Goal: Task Accomplishment & Management: Complete application form

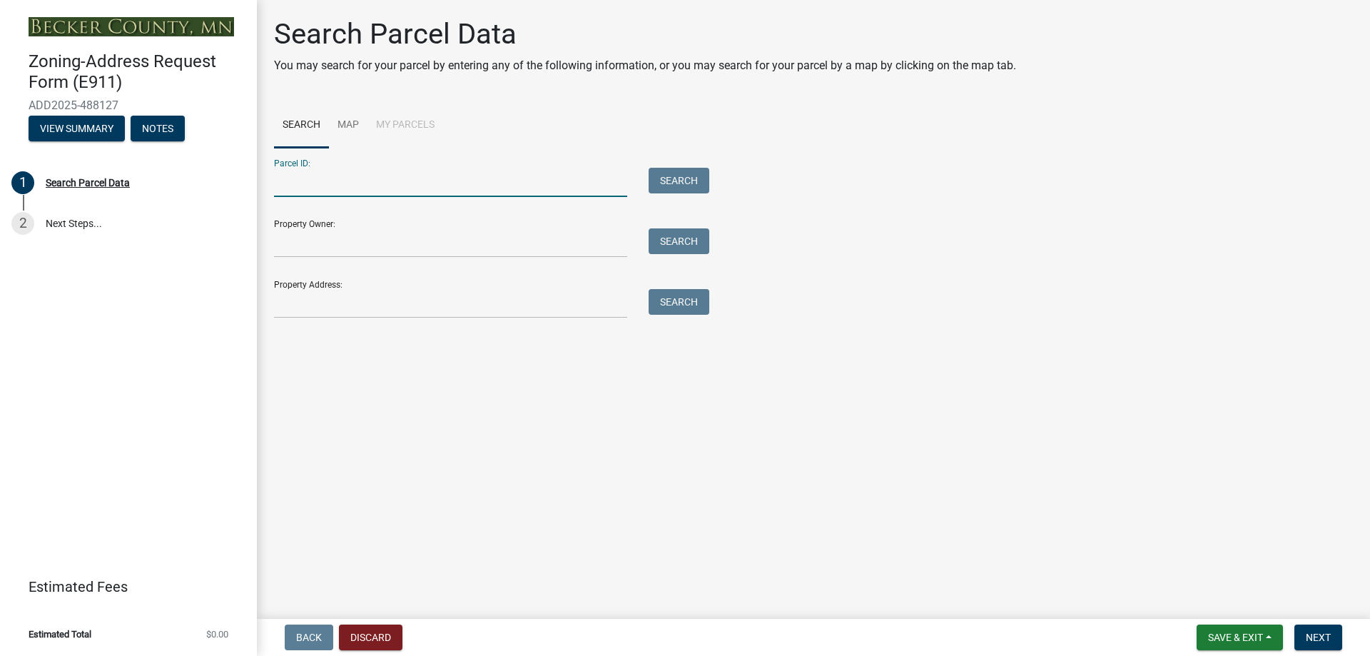
click at [378, 189] on input "Parcel ID:" at bounding box center [450, 182] width 353 height 29
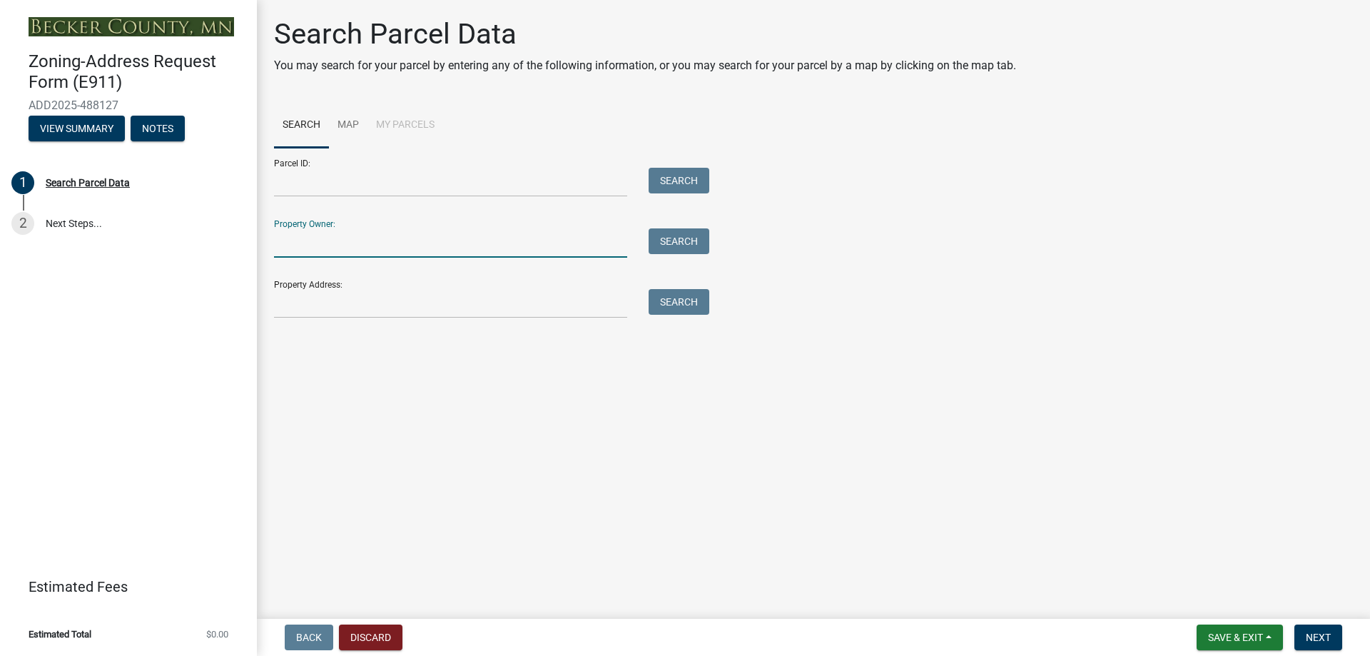
click at [361, 249] on input "Property Owner:" at bounding box center [450, 242] width 353 height 29
type input "Collin A Egan-Wyer"
click at [681, 249] on button "Search" at bounding box center [678, 241] width 61 height 26
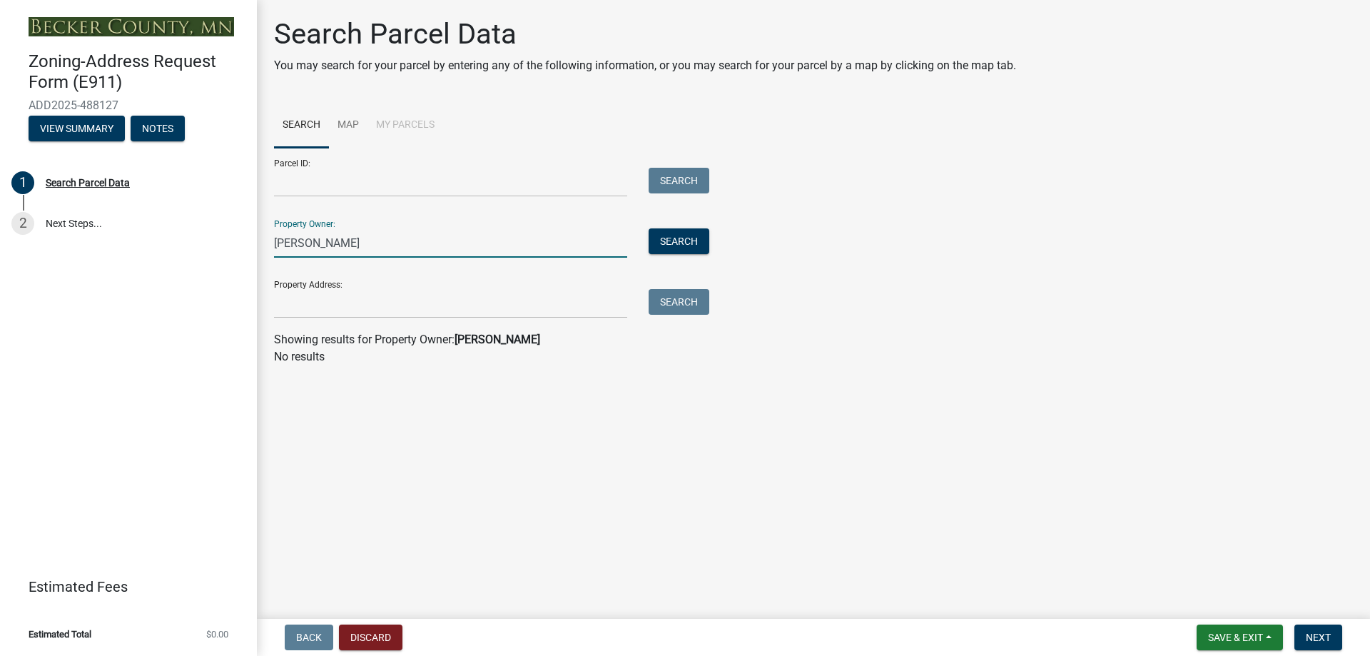
drag, startPoint x: 402, startPoint y: 244, endPoint x: 392, endPoint y: 256, distance: 15.7
click at [392, 256] on input "Collin A Egan-Wyer" at bounding box center [450, 242] width 353 height 29
click at [399, 249] on input "Collin A Egan-Wyer" at bounding box center [450, 242] width 353 height 29
drag, startPoint x: 387, startPoint y: 245, endPoint x: 215, endPoint y: 248, distance: 171.3
click at [216, 246] on div "Zoning-Address Request Form (E911) ADD2025-488127 View Summary Notes 1 Search P…" at bounding box center [685, 328] width 1370 height 656
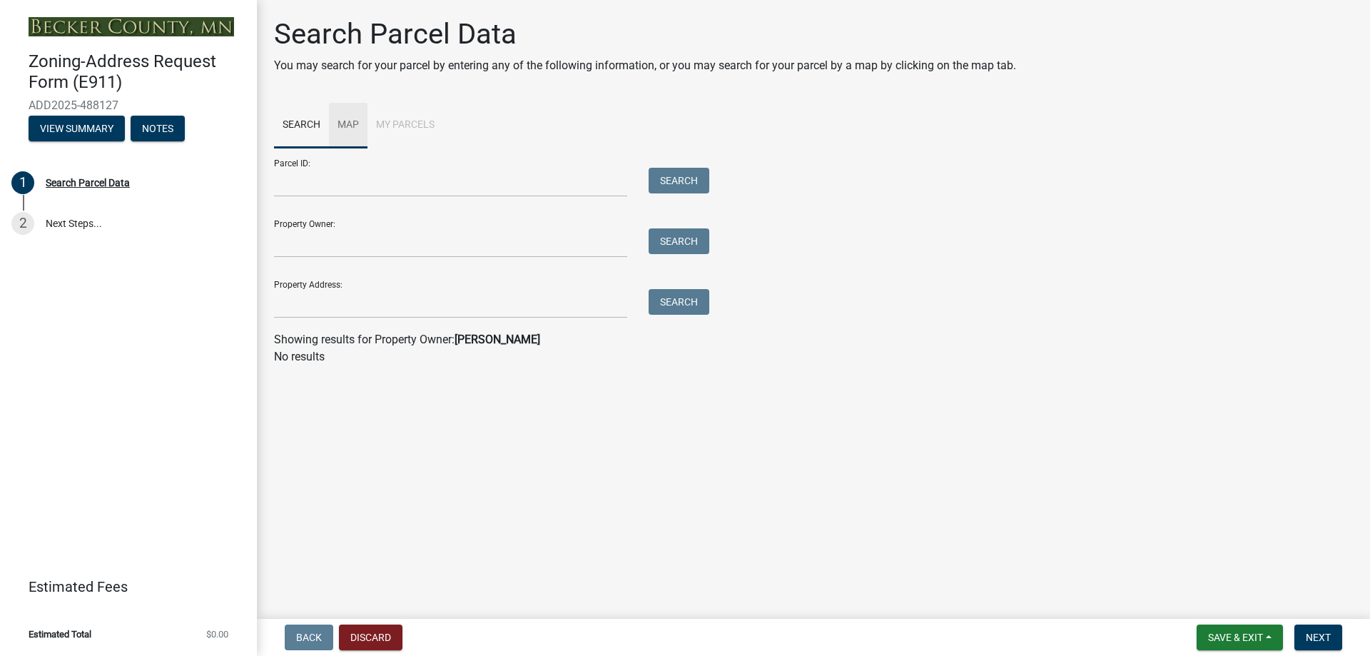
click at [337, 133] on link "Map" at bounding box center [348, 126] width 39 height 46
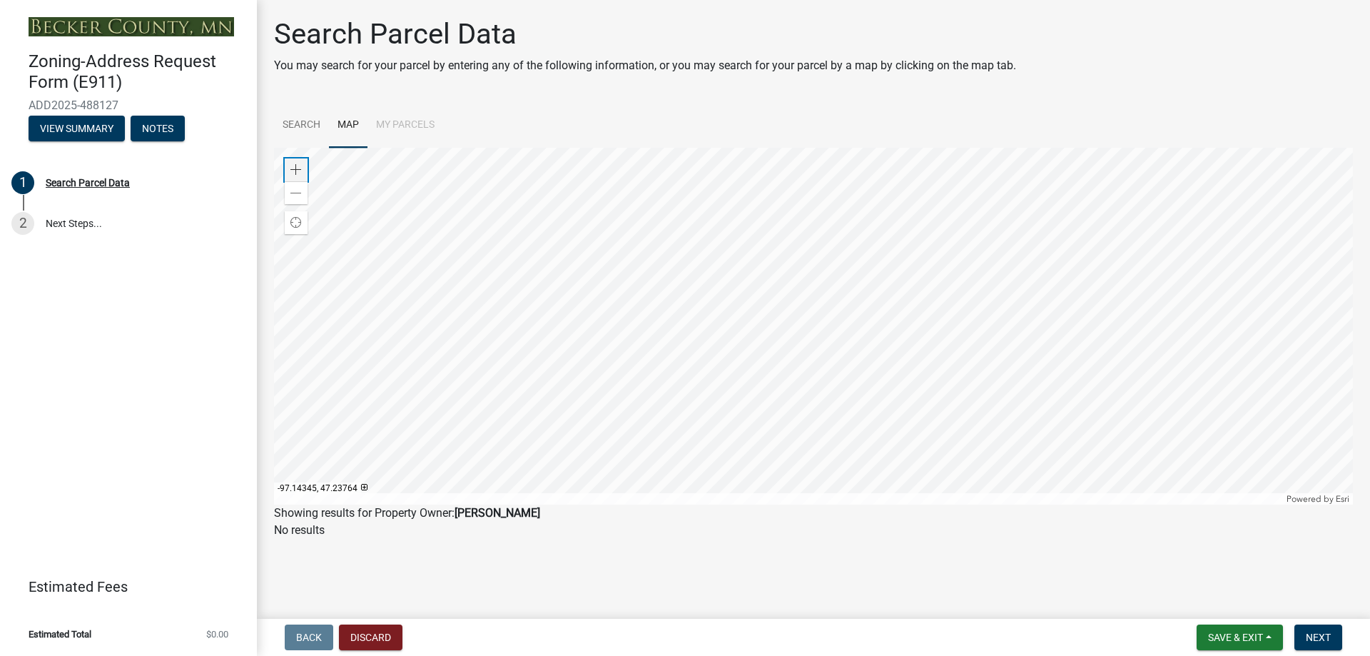
click at [300, 168] on span at bounding box center [295, 169] width 11 height 11
click at [660, 172] on div at bounding box center [813, 326] width 1079 height 357
click at [581, 149] on div at bounding box center [813, 326] width 1079 height 357
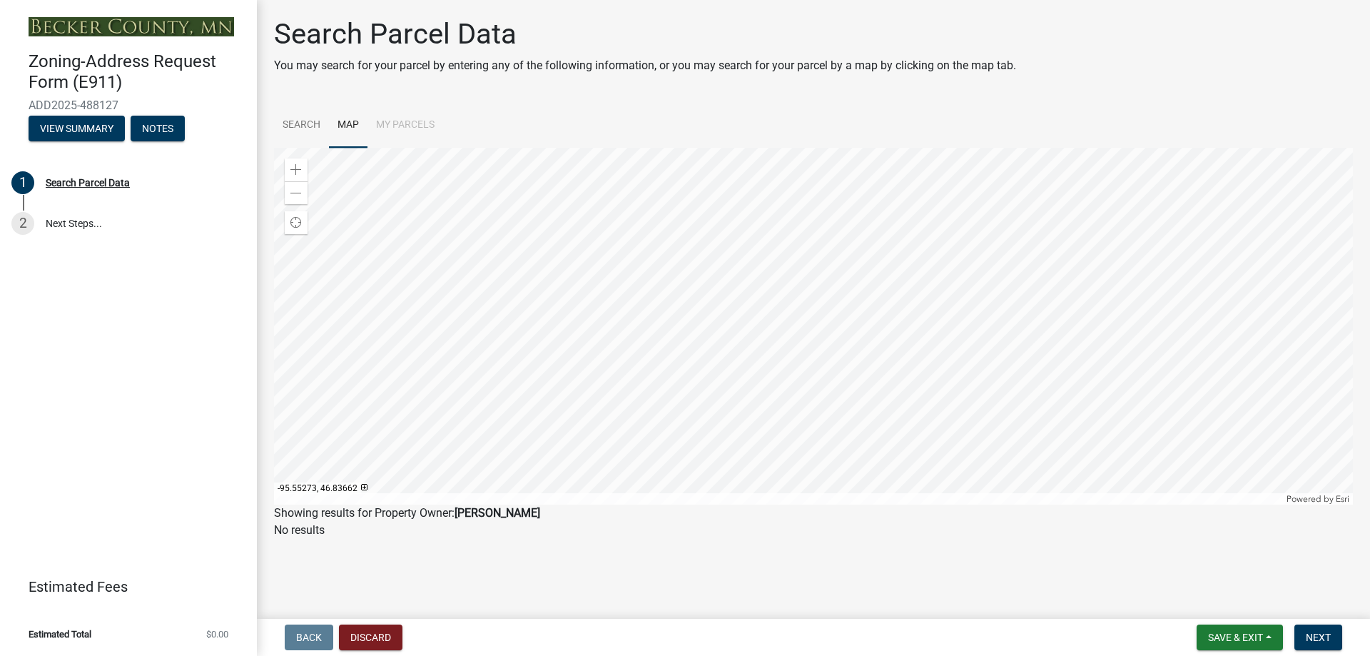
click at [887, 349] on div at bounding box center [813, 326] width 1079 height 357
click at [303, 168] on div "Zoom in" at bounding box center [296, 169] width 23 height 23
click at [302, 166] on div "Zoom in" at bounding box center [296, 169] width 23 height 23
click at [467, 154] on div at bounding box center [813, 326] width 1079 height 357
click at [656, 274] on div at bounding box center [813, 326] width 1079 height 357
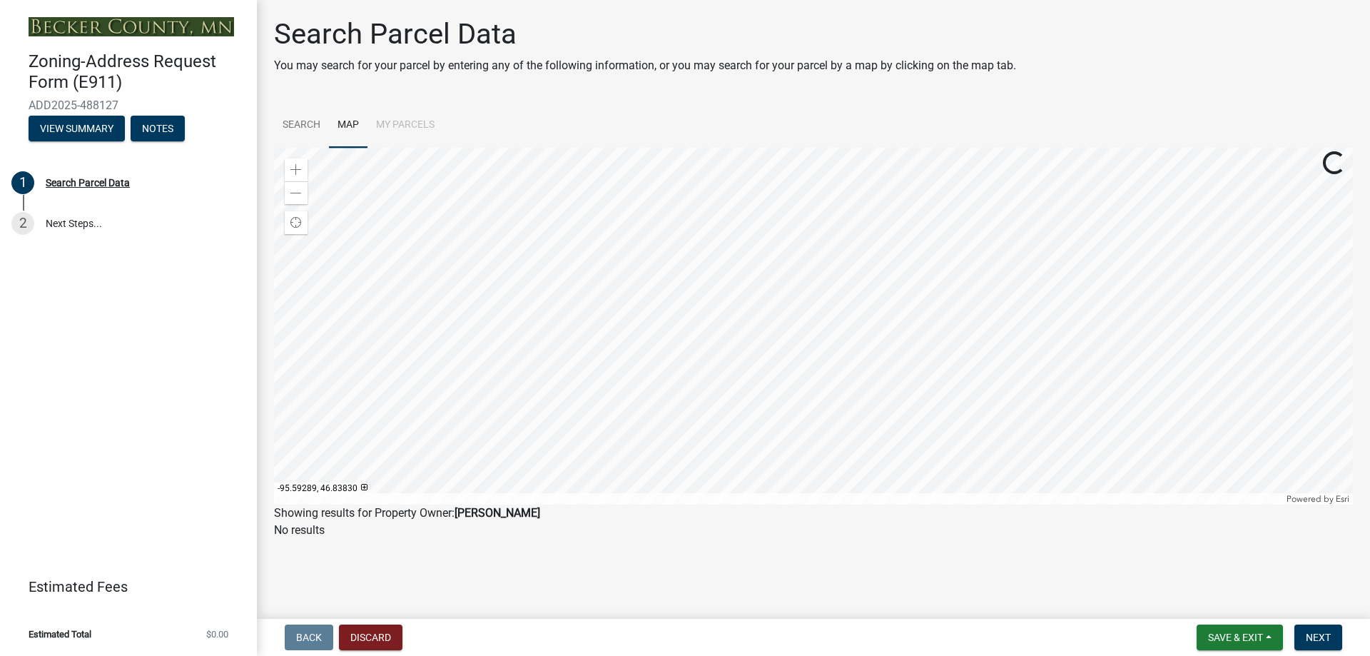
click at [609, 439] on div at bounding box center [813, 326] width 1079 height 357
click at [638, 428] on div at bounding box center [813, 326] width 1079 height 357
click at [300, 167] on span at bounding box center [295, 169] width 11 height 11
click at [654, 213] on div at bounding box center [813, 326] width 1079 height 357
click at [683, 479] on div at bounding box center [813, 326] width 1079 height 357
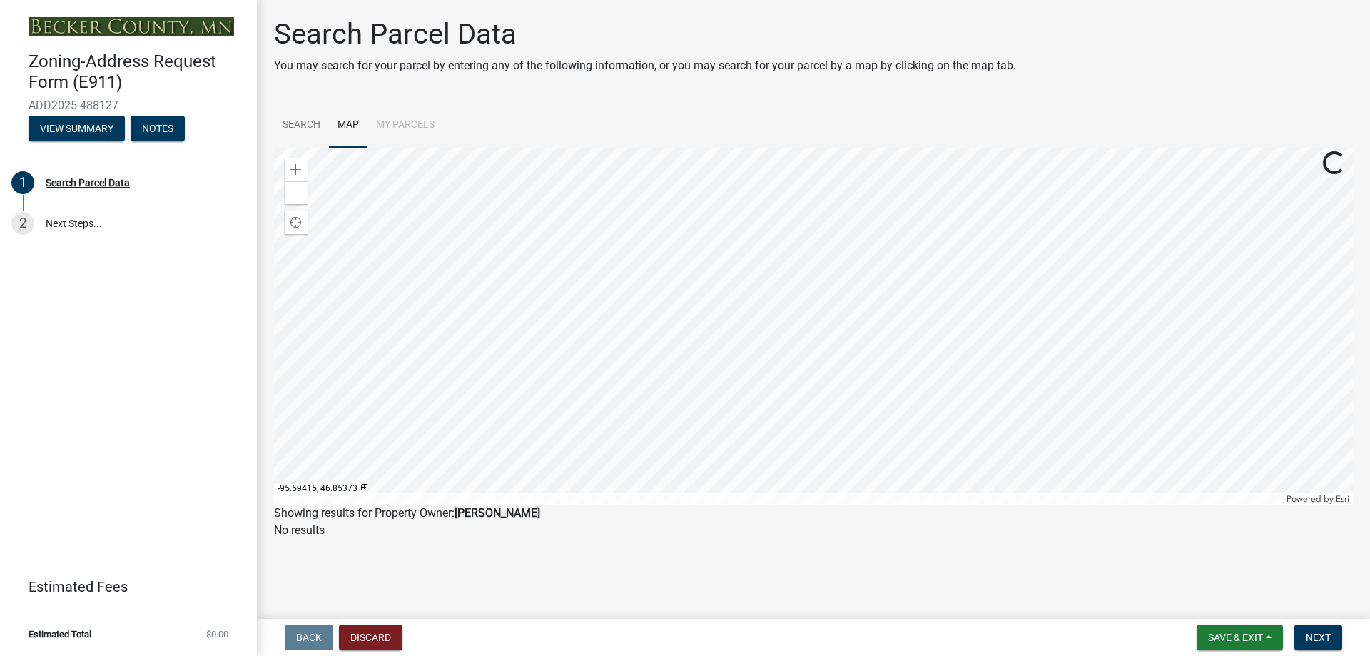
click at [654, 375] on div at bounding box center [813, 326] width 1079 height 357
click at [733, 185] on div at bounding box center [813, 326] width 1079 height 357
click at [552, 148] on div at bounding box center [813, 326] width 1079 height 357
click at [687, 153] on div at bounding box center [813, 326] width 1079 height 357
click at [673, 209] on div at bounding box center [813, 326] width 1079 height 357
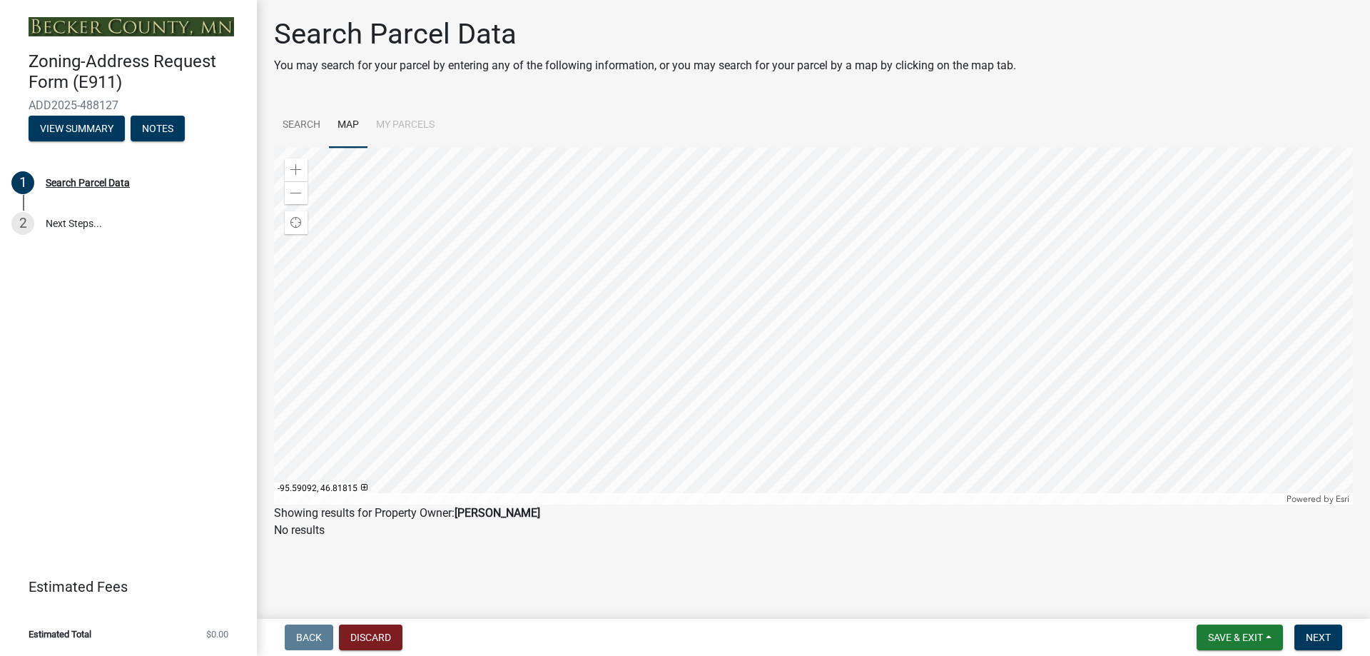
click at [753, 240] on div at bounding box center [813, 326] width 1079 height 357
click at [294, 167] on span at bounding box center [295, 169] width 11 height 11
click at [550, 273] on div at bounding box center [813, 326] width 1079 height 357
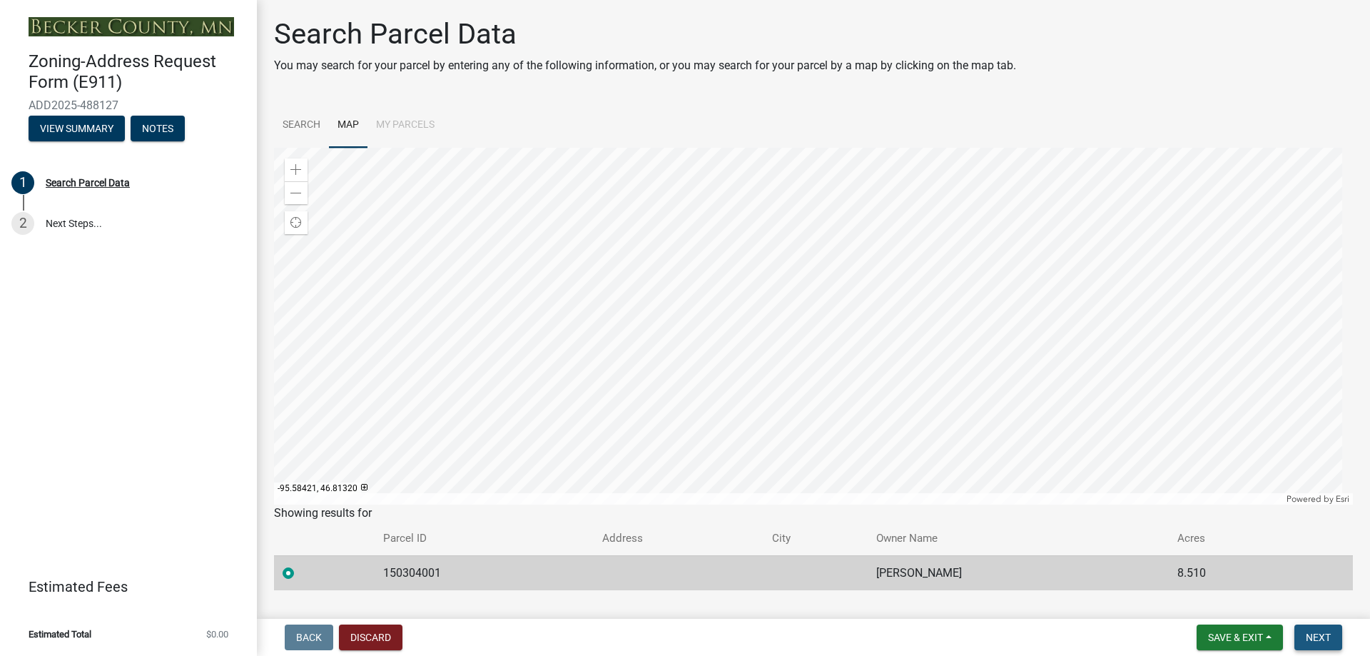
click at [1315, 638] on span "Next" at bounding box center [1318, 636] width 25 height 11
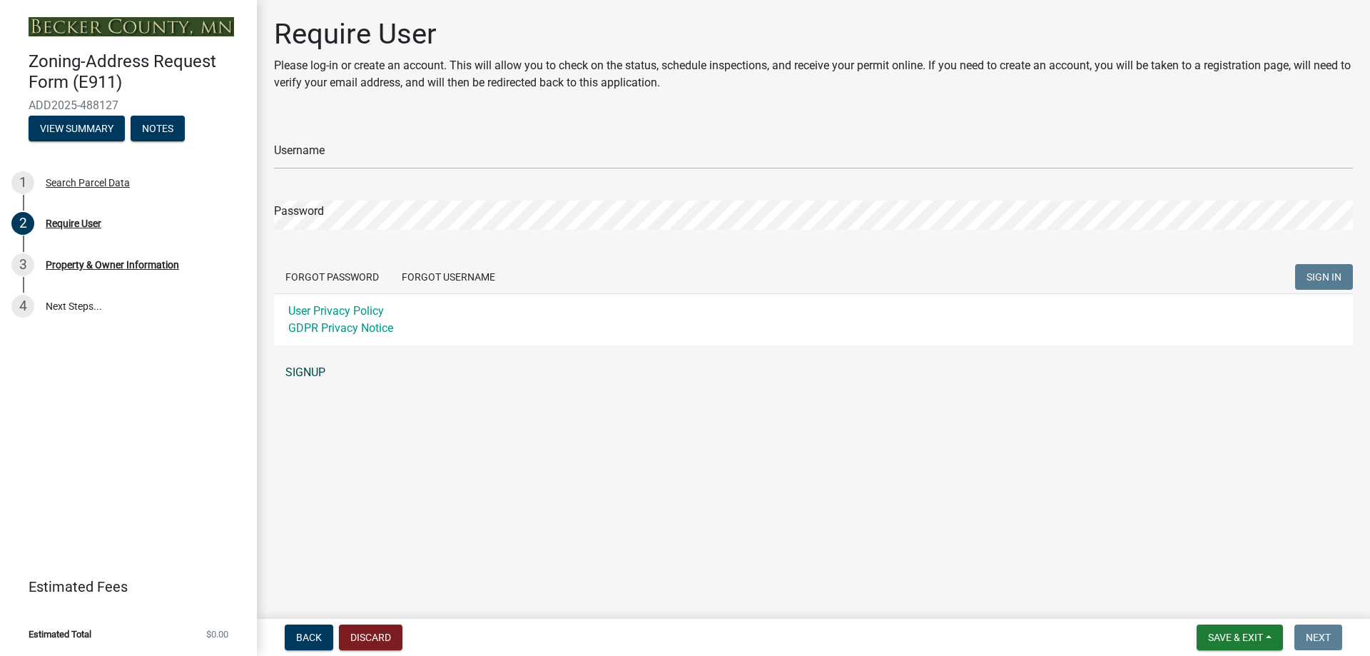
click at [302, 363] on link "SIGNUP" at bounding box center [813, 372] width 1079 height 29
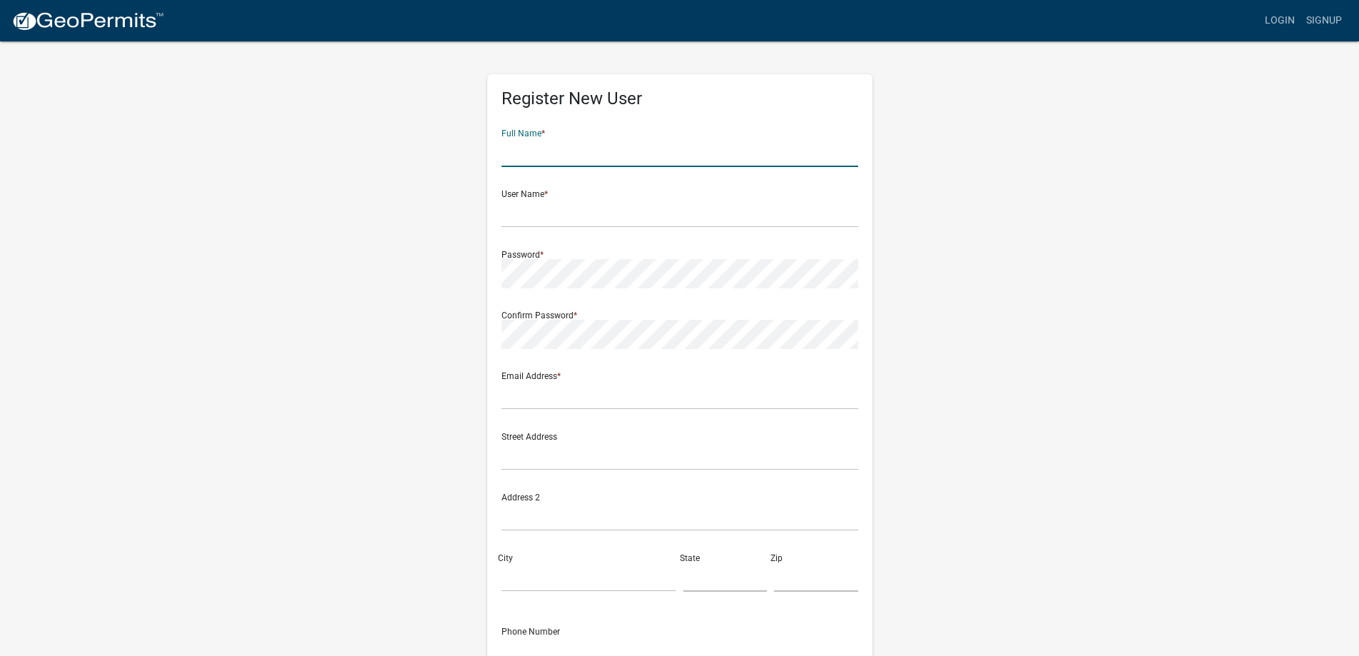
click at [569, 160] on input "text" at bounding box center [680, 152] width 357 height 29
type input "COLLIN EGAN-WYER"
type input "collin.a.egan@gmail.com"
type input "36440 County Road 120"
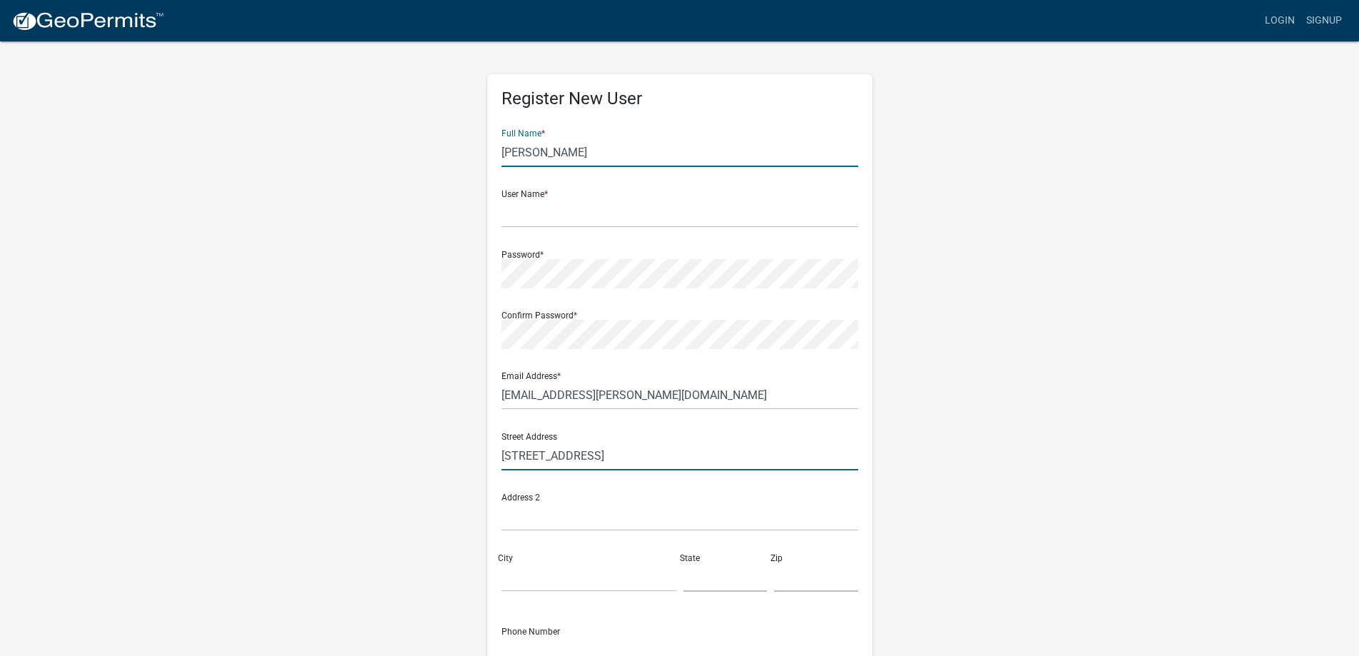
type input "Frazee"
type input "MN"
type input "56544"
type input "8087476129"
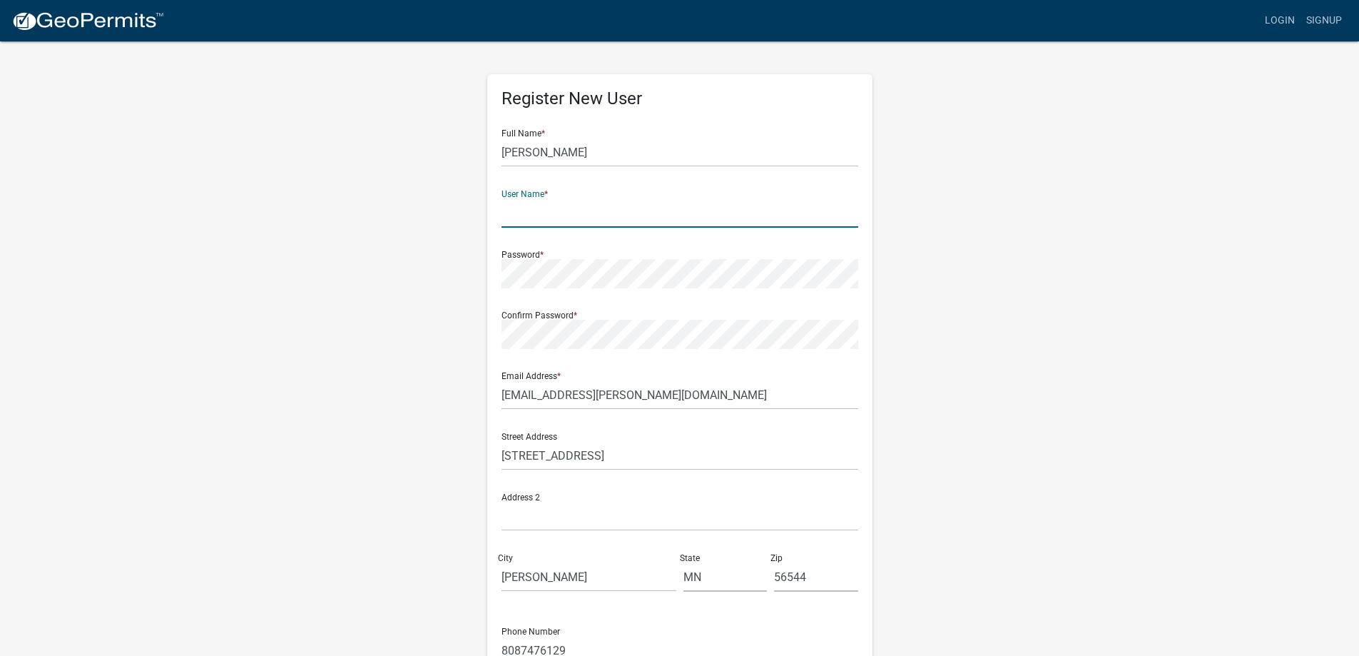
click at [577, 213] on input "text" at bounding box center [680, 212] width 357 height 29
type input "ceganwyer"
click at [1001, 360] on div "Register New User Full Name * COLLIN EGAN-WYER User Name * ceganwyer Password *…" at bounding box center [679, 421] width 813 height 763
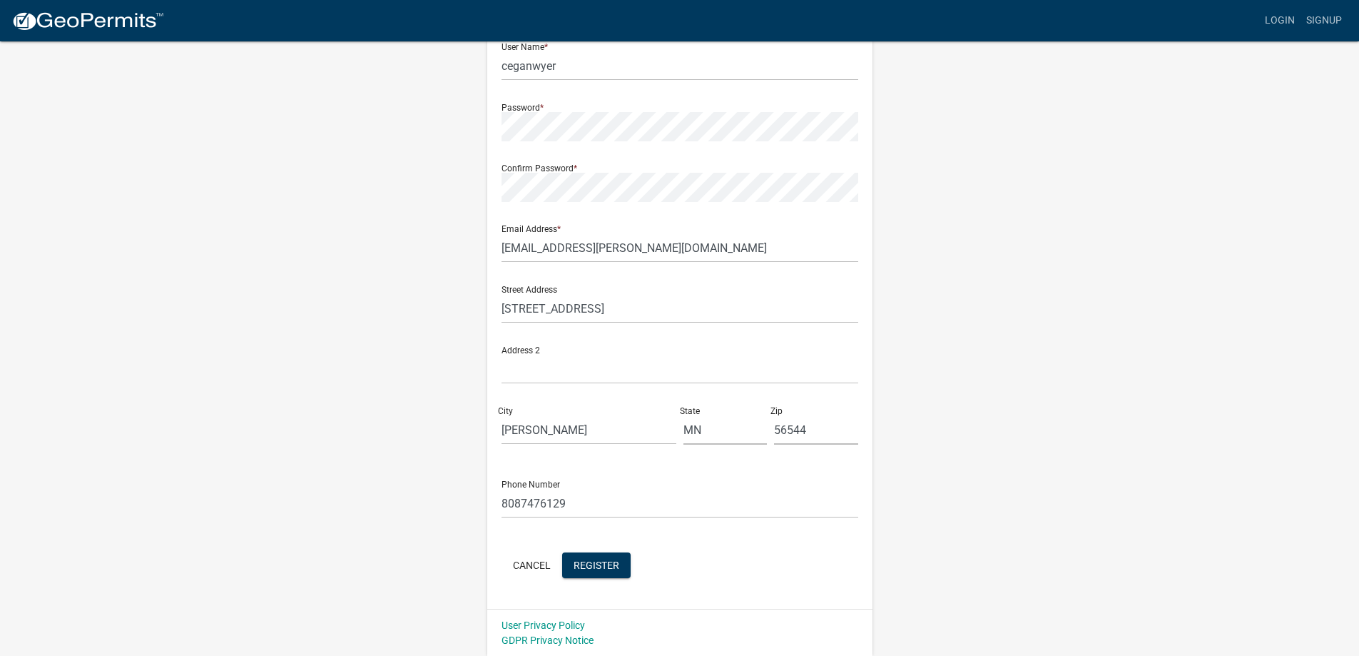
scroll to position [148, 0]
click at [614, 566] on span "Register" at bounding box center [597, 563] width 46 height 11
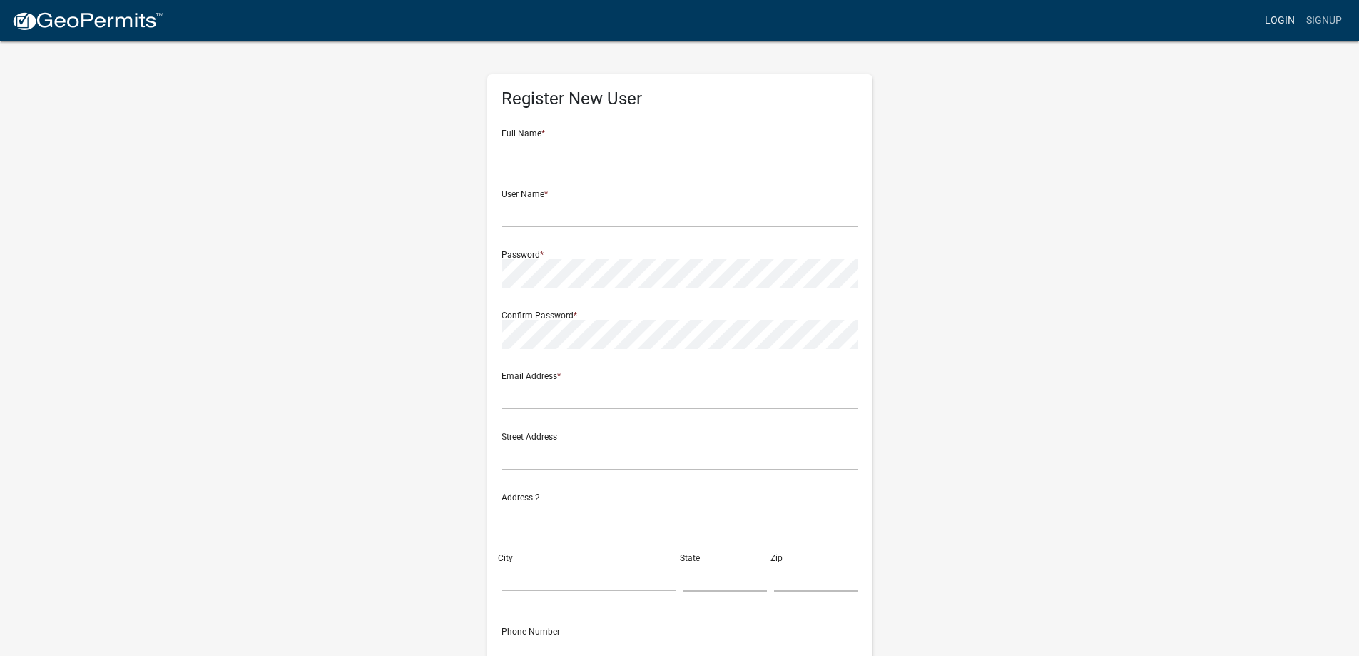
click at [1287, 20] on link "Login" at bounding box center [1279, 20] width 41 height 27
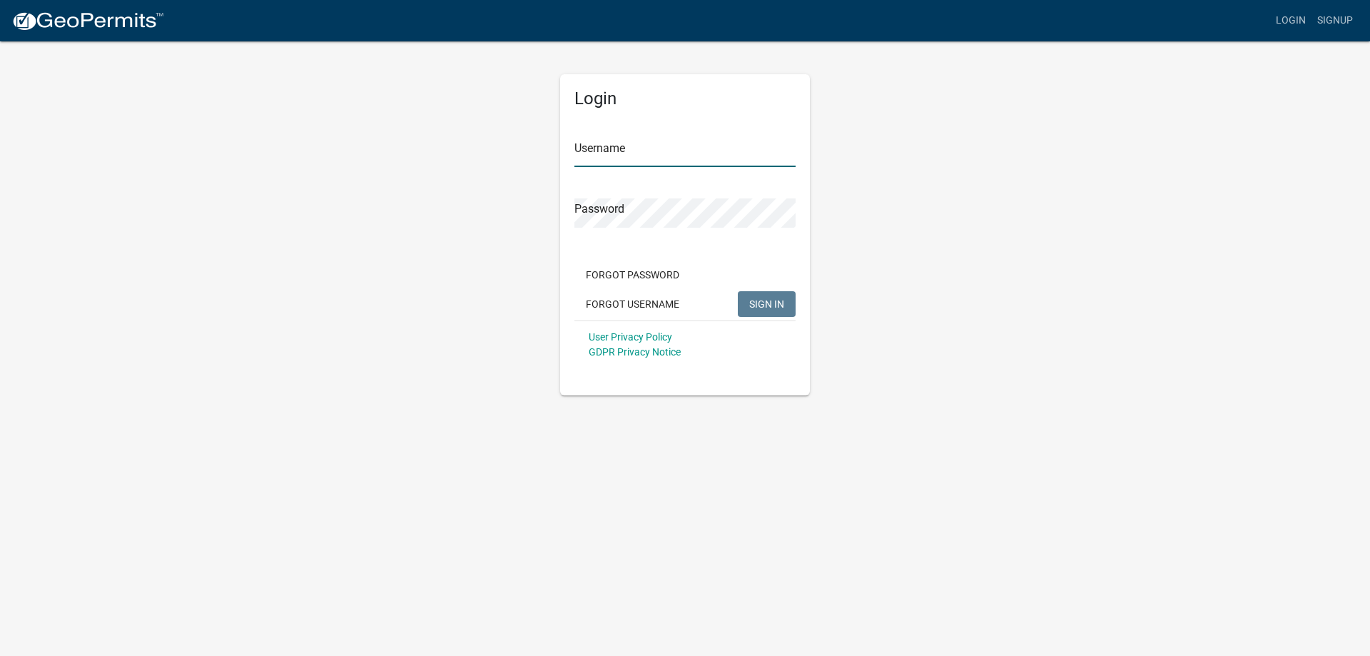
type input "ceganwyer"
click at [774, 309] on span "SIGN IN" at bounding box center [766, 302] width 35 height 11
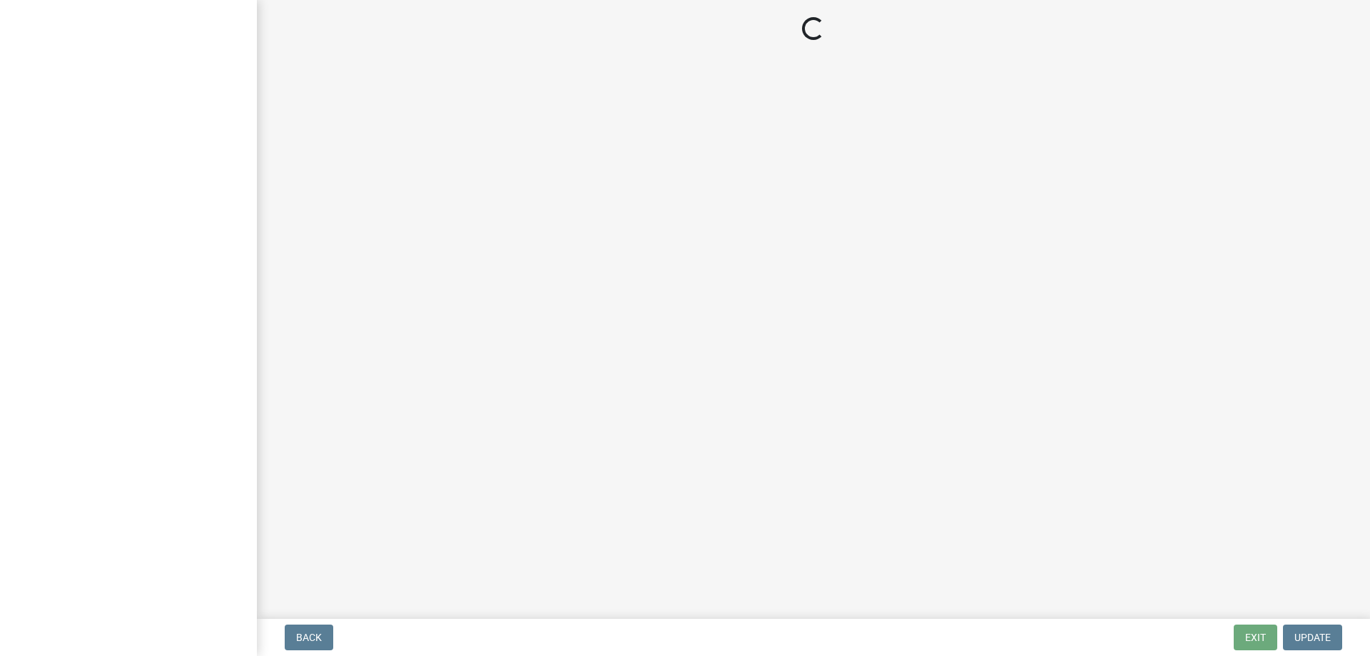
select select "f436be56-dc23-4f83-8ed5-1d7a72a1e4f3"
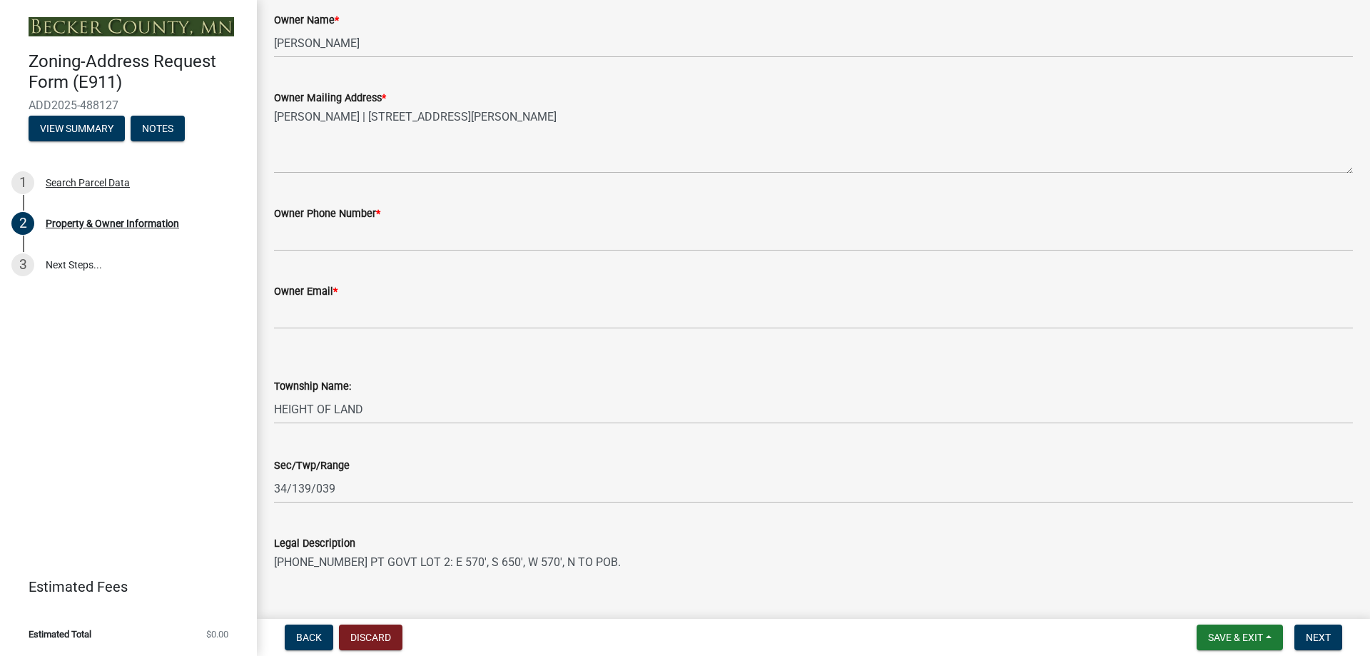
scroll to position [214, 0]
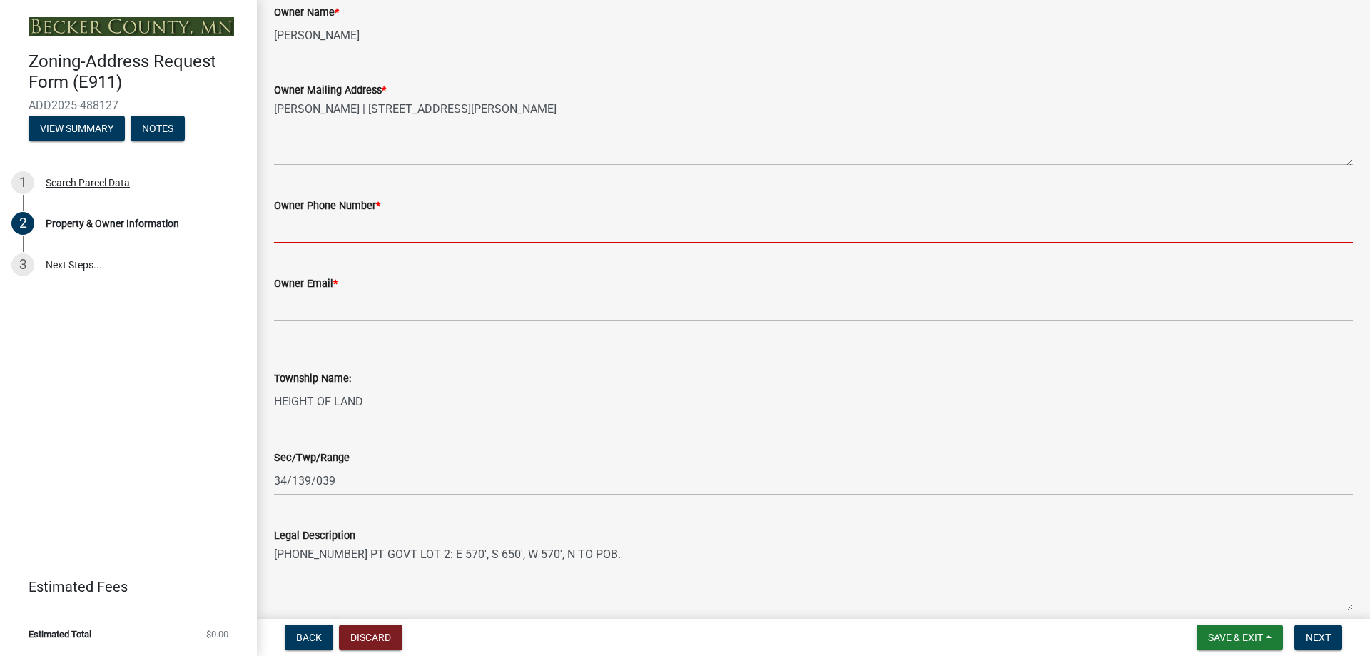
click at [365, 238] on input "Owner Phone Number *" at bounding box center [813, 228] width 1079 height 29
type input "8087476129"
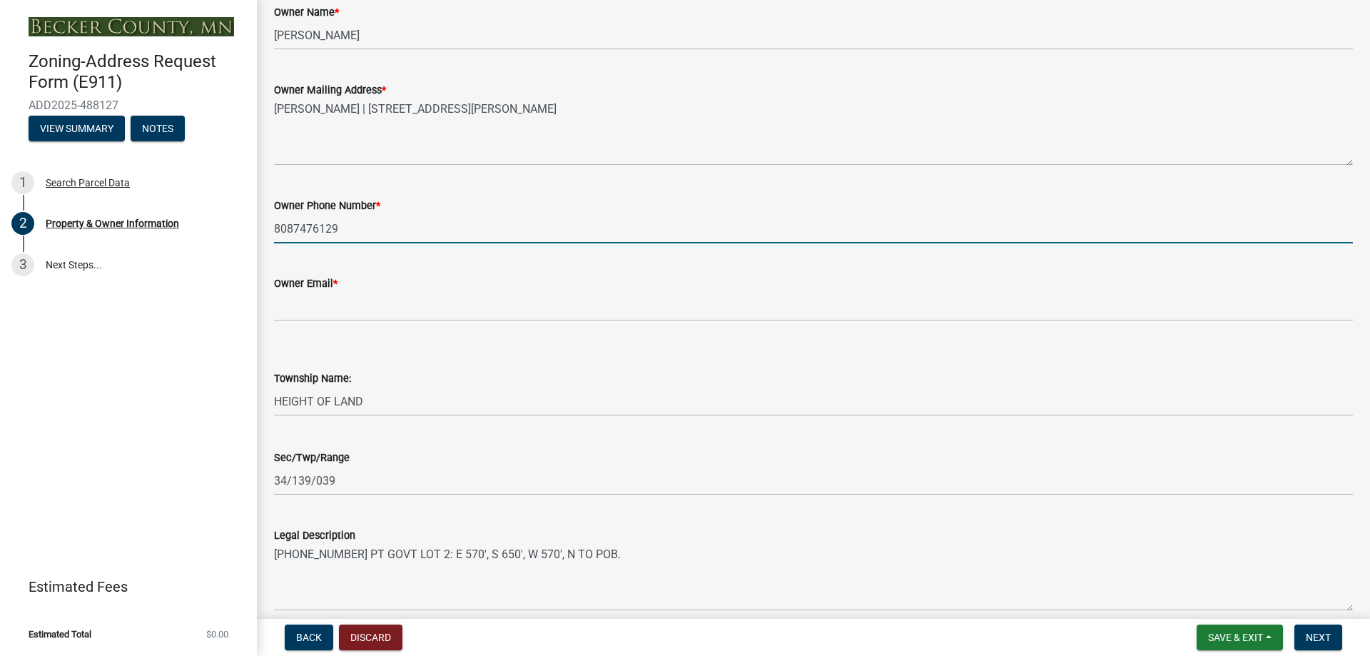
type input "collin.a.egan@gmail.com"
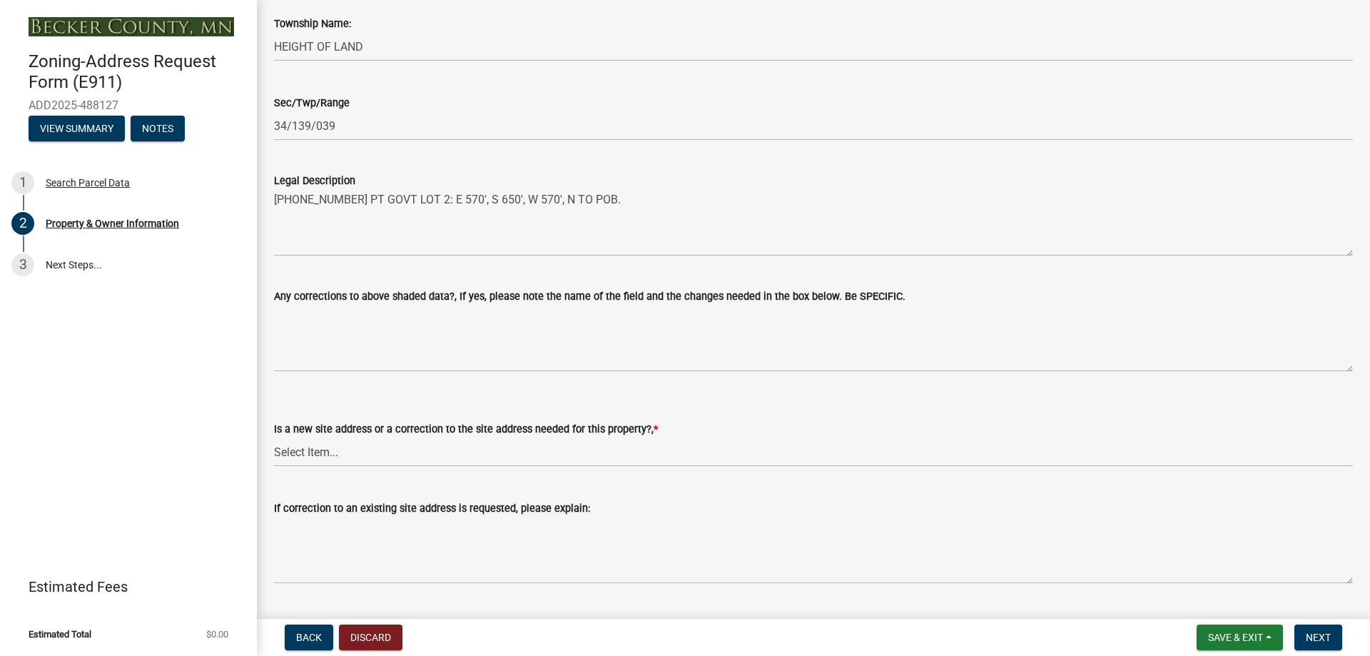
scroll to position [642, 0]
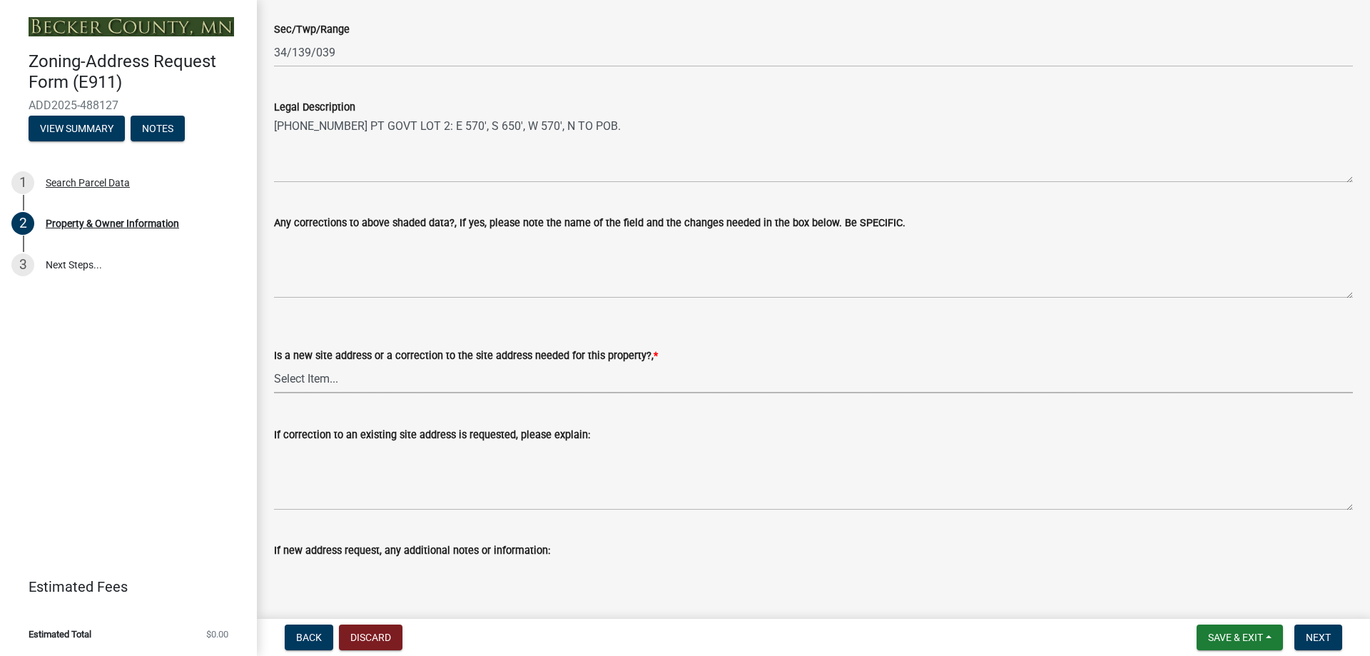
click at [355, 378] on select "Select Item... New Site Address Needed Correction to Site Address Needed I alre…" at bounding box center [813, 378] width 1079 height 29
click at [353, 378] on select "Select Item... New Site Address Needed Correction to Site Address Needed I alre…" at bounding box center [813, 378] width 1079 height 29
click at [354, 387] on select "Select Item... New Site Address Needed Correction to Site Address Needed I alre…" at bounding box center [813, 378] width 1079 height 29
click at [274, 364] on select "Select Item... New Site Address Needed Correction to Site Address Needed I alre…" at bounding box center [813, 378] width 1079 height 29
select select "089283cf-a855-4b61-bd43-ab3cb6f1e684"
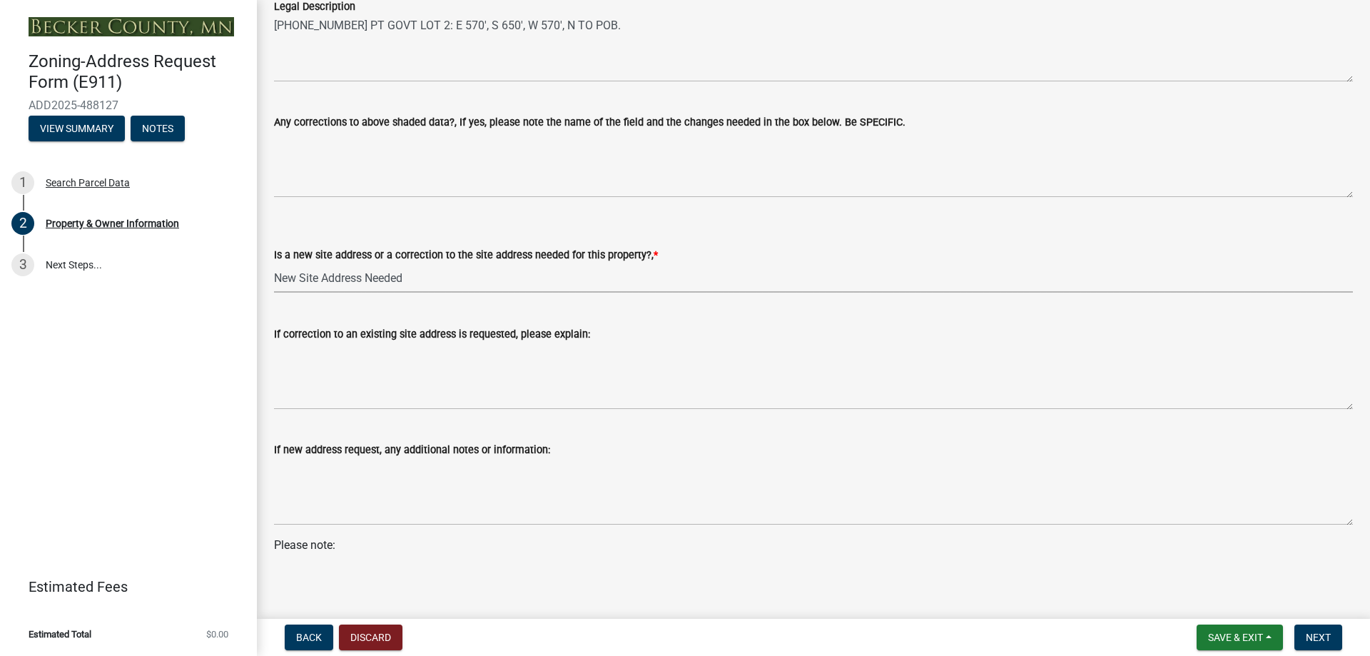
scroll to position [768, 0]
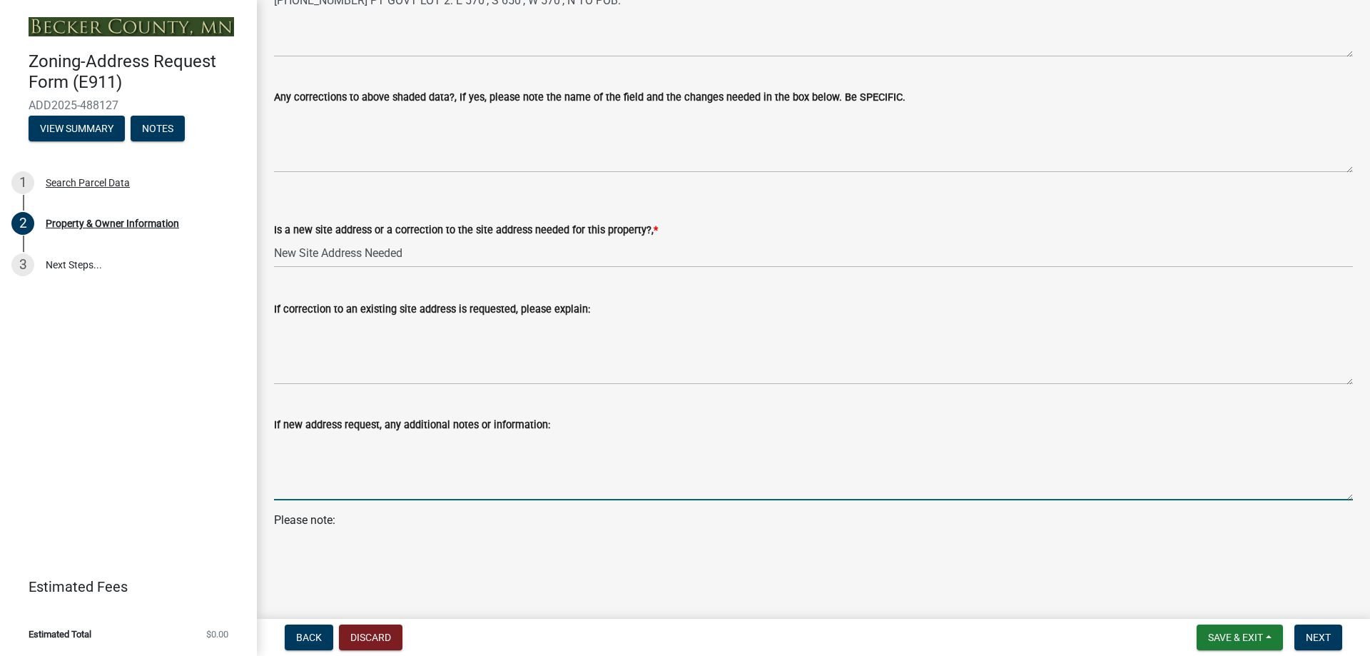
click at [386, 484] on textarea "If new address request, any additional notes or information:" at bounding box center [813, 466] width 1079 height 67
drag, startPoint x: 402, startPoint y: 561, endPoint x: 404, endPoint y: 568, distance: 7.7
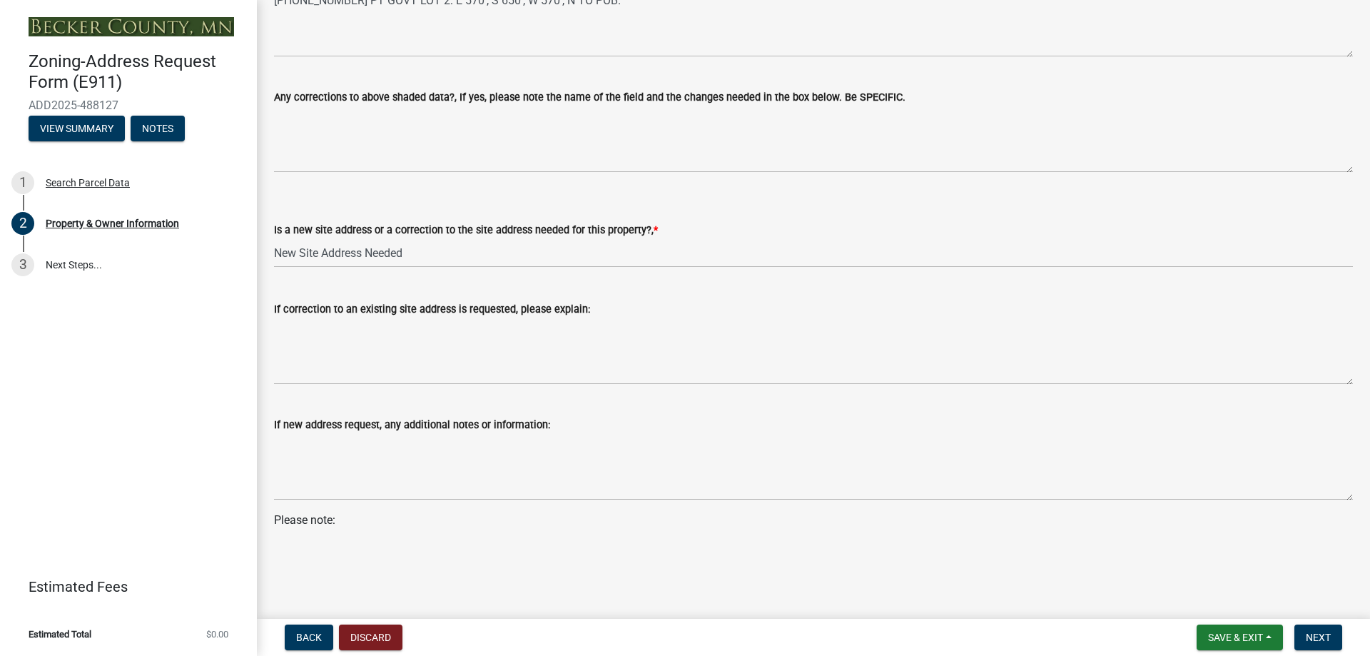
click at [401, 597] on main "Property & Owner Information Please review/complete the below information. Plea…" at bounding box center [813, 306] width 1113 height 613
click at [346, 529] on p "Please note:" at bounding box center [813, 529] width 1079 height 34
click at [350, 522] on p "Please note:" at bounding box center [813, 529] width 1079 height 34
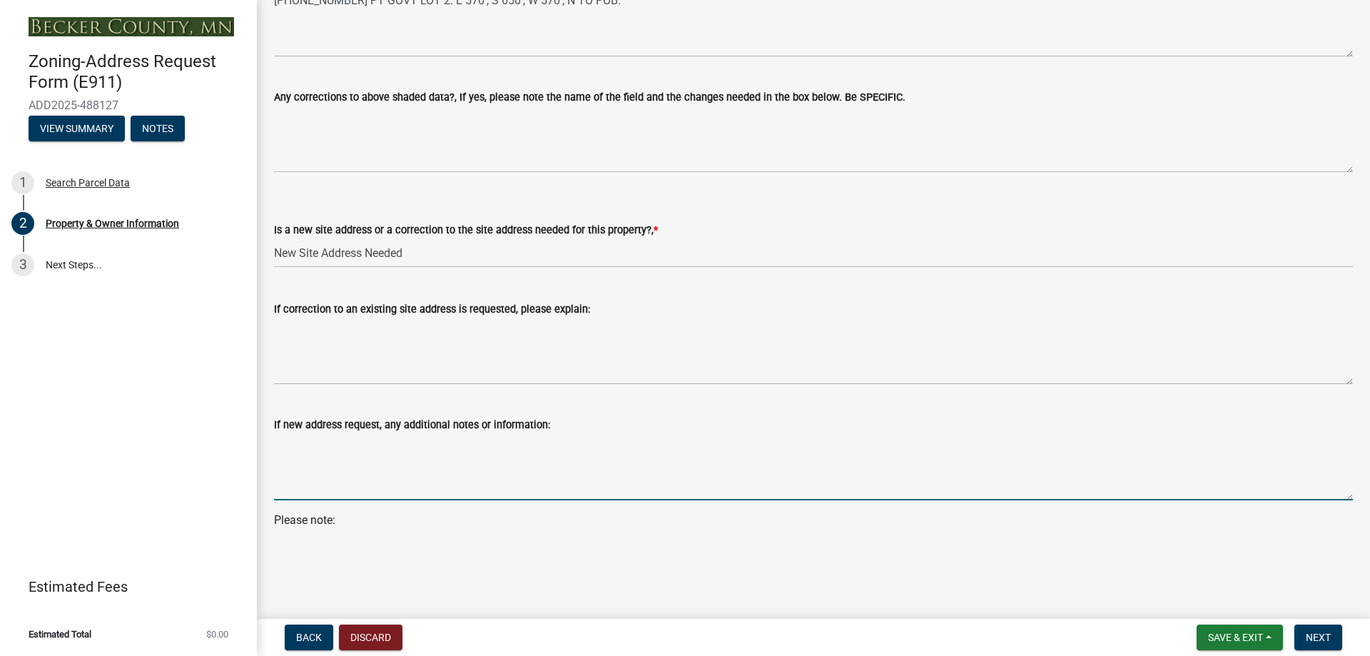
click at [386, 474] on textarea "If new address request, any additional notes or information:" at bounding box center [813, 466] width 1079 height 67
type textarea "G"
click at [1323, 638] on span "Next" at bounding box center [1318, 636] width 25 height 11
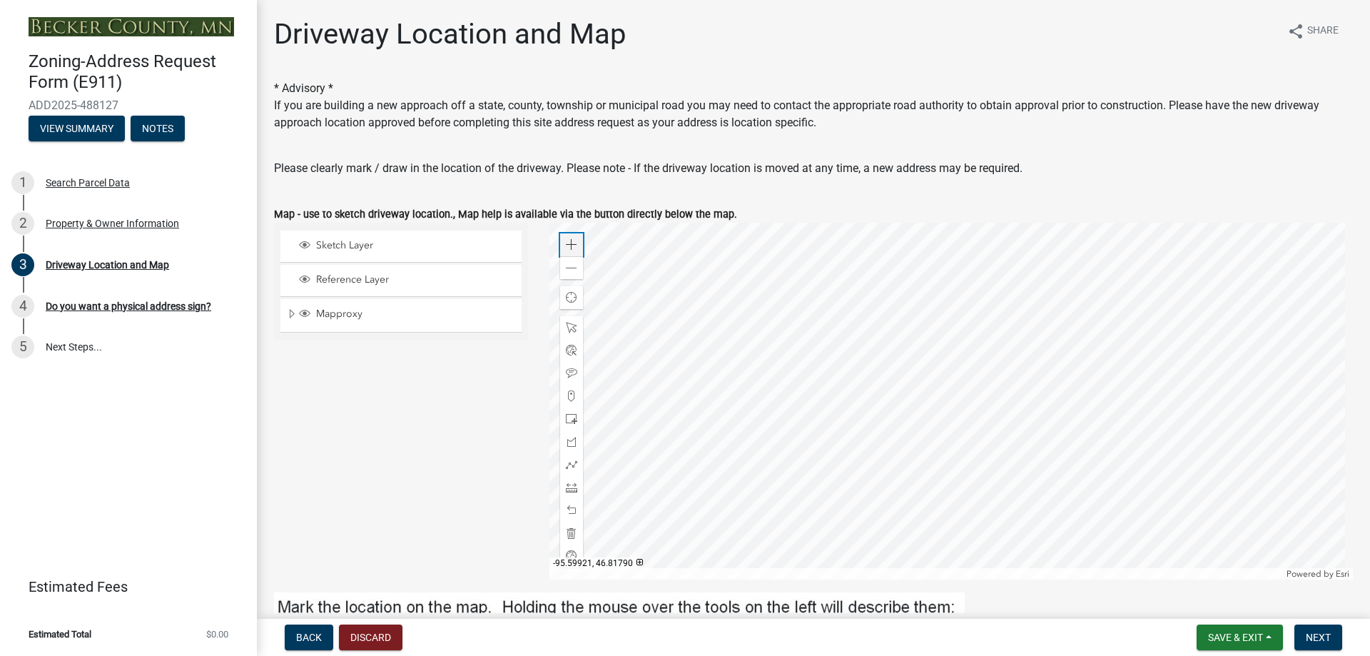
click at [568, 238] on div "Zoom in" at bounding box center [571, 244] width 23 height 23
click at [848, 559] on div at bounding box center [951, 401] width 804 height 357
click at [574, 269] on span at bounding box center [571, 268] width 11 height 11
click at [349, 250] on span "Sketch Layer" at bounding box center [414, 245] width 204 height 13
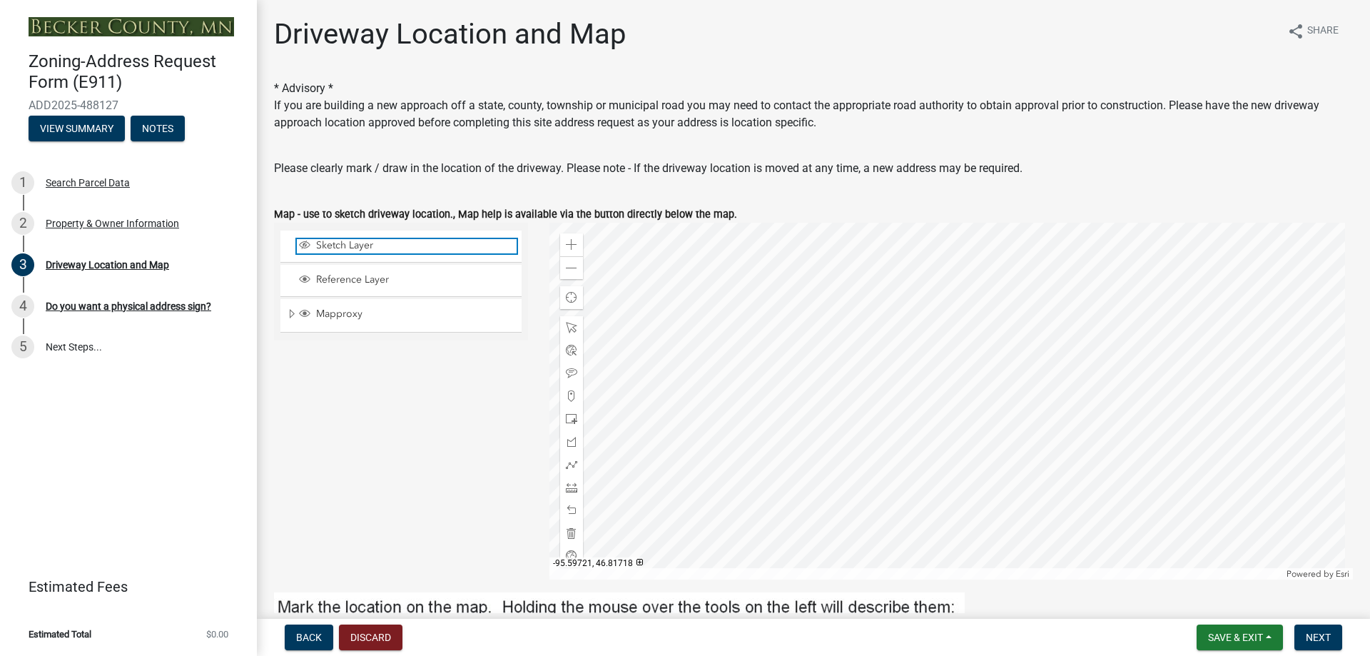
click at [349, 250] on span "Sketch Layer" at bounding box center [414, 245] width 204 height 13
click at [573, 462] on span at bounding box center [571, 464] width 11 height 11
click at [849, 357] on div at bounding box center [951, 401] width 804 height 357
click at [870, 365] on div at bounding box center [951, 401] width 804 height 357
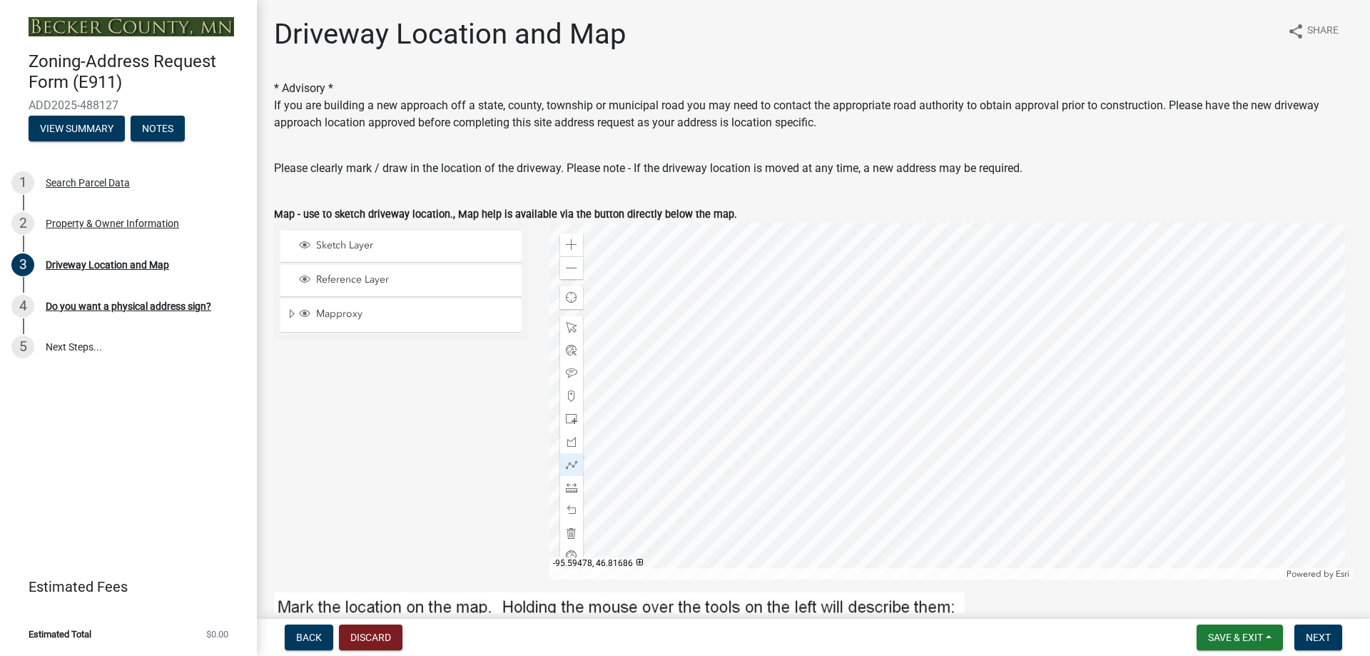
click at [870, 429] on div at bounding box center [951, 401] width 804 height 357
click at [871, 441] on div at bounding box center [951, 401] width 804 height 357
click at [988, 545] on div at bounding box center [951, 401] width 804 height 357
click at [1025, 559] on div at bounding box center [951, 401] width 804 height 357
click at [566, 462] on span at bounding box center [571, 464] width 11 height 11
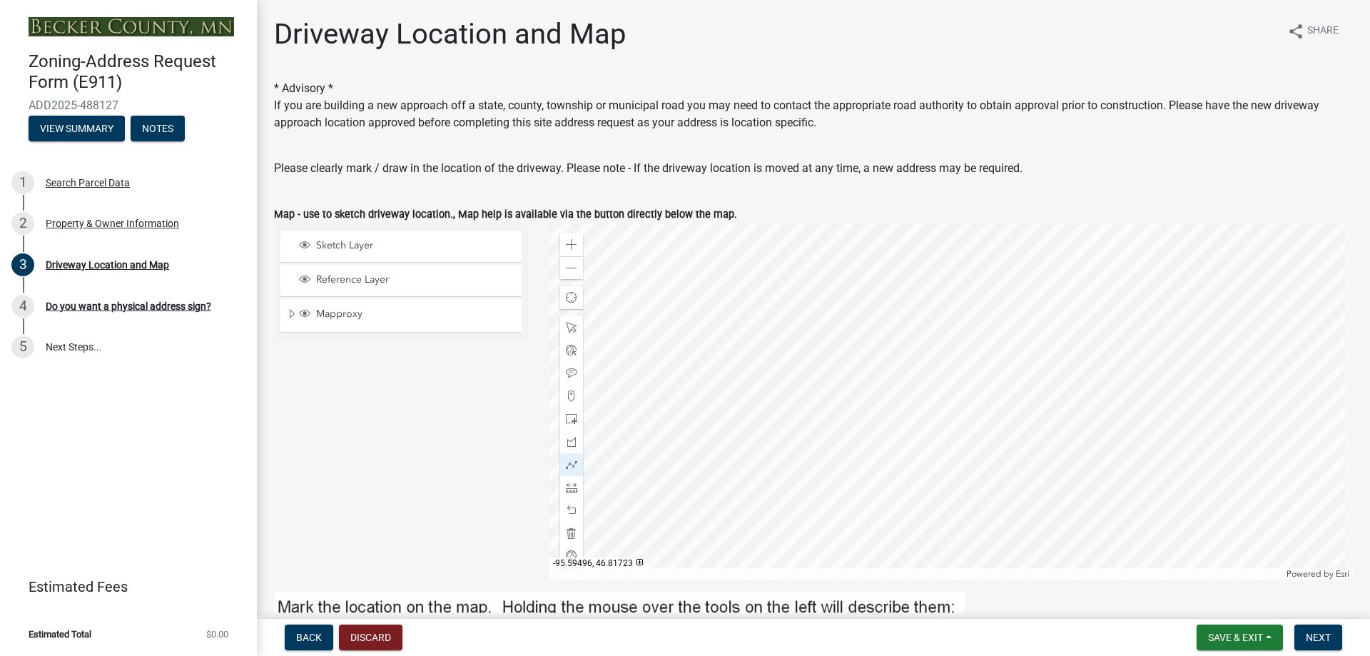
click at [913, 431] on div at bounding box center [951, 401] width 804 height 357
click at [928, 441] on div at bounding box center [951, 401] width 804 height 357
click at [928, 467] on div at bounding box center [951, 401] width 804 height 357
click at [937, 495] on div at bounding box center [951, 401] width 804 height 357
click at [959, 517] on div at bounding box center [951, 401] width 804 height 357
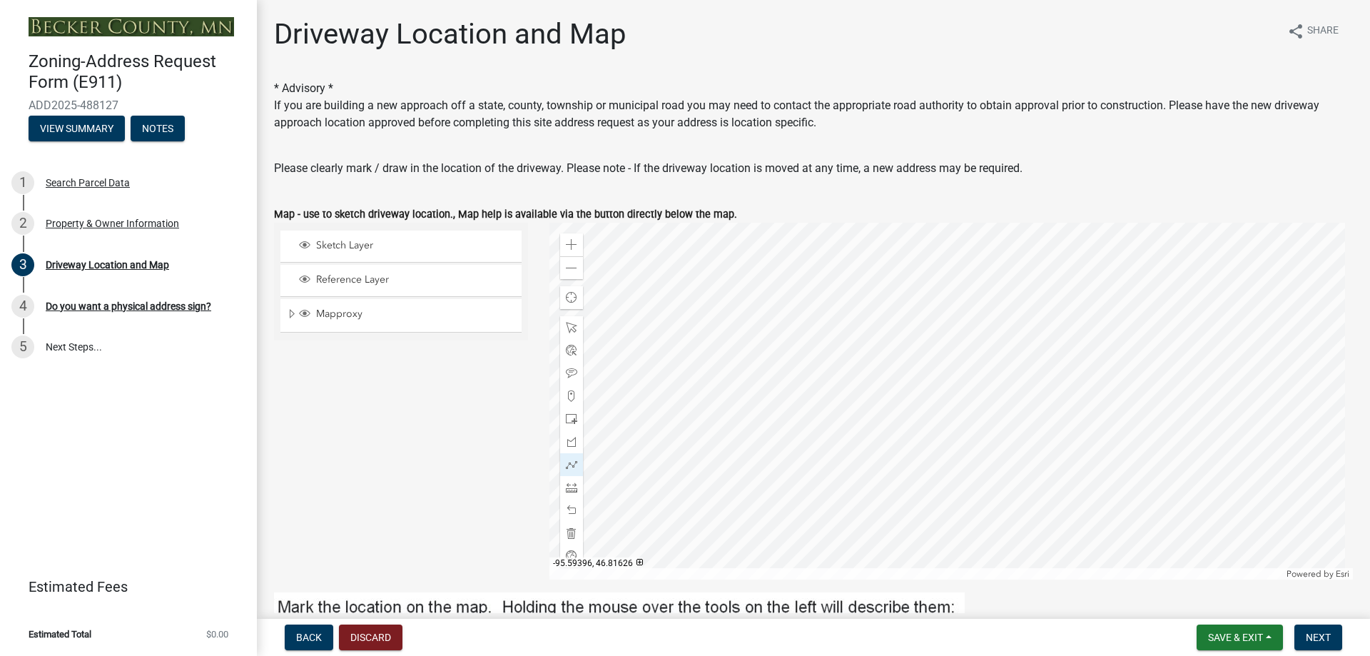
click at [994, 546] on div at bounding box center [951, 401] width 804 height 357
click at [1021, 556] on div at bounding box center [951, 401] width 804 height 357
click at [825, 377] on div at bounding box center [951, 401] width 804 height 357
click at [560, 374] on div at bounding box center [571, 373] width 23 height 23
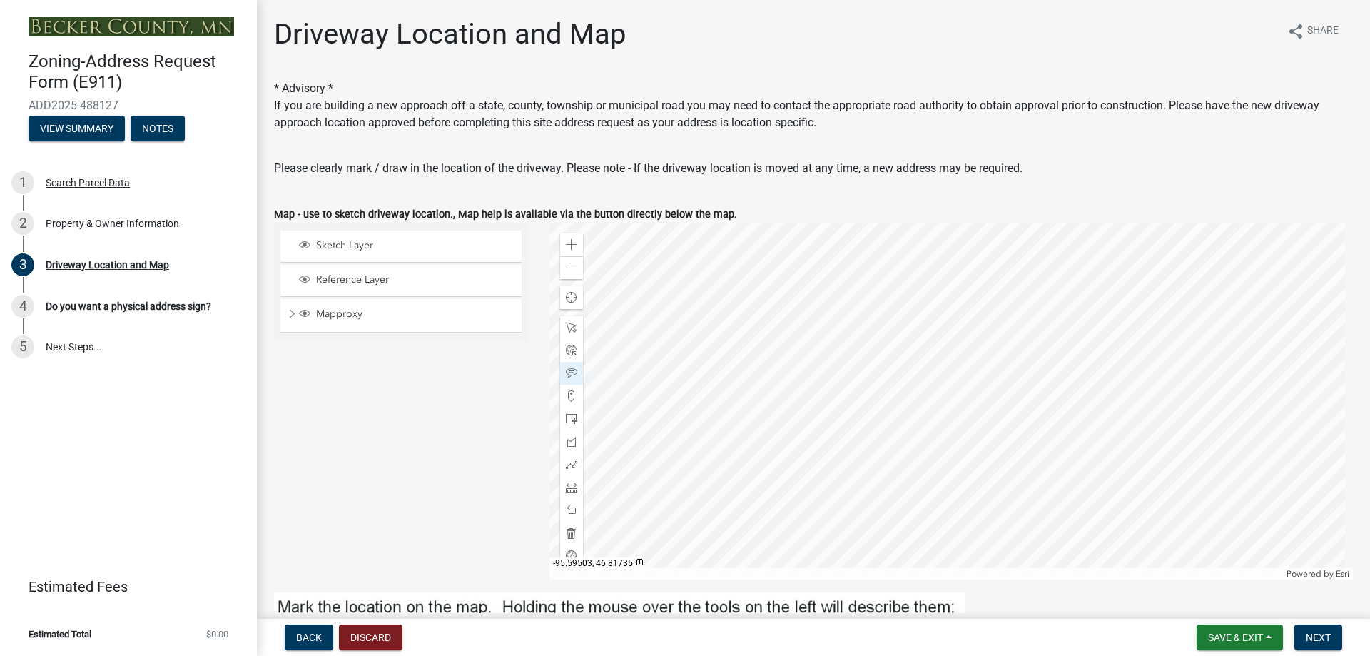
click at [816, 392] on div at bounding box center [951, 401] width 804 height 357
click at [726, 457] on div at bounding box center [951, 401] width 804 height 357
click at [742, 255] on div at bounding box center [951, 401] width 804 height 357
